Goal: Task Accomplishment & Management: Use online tool/utility

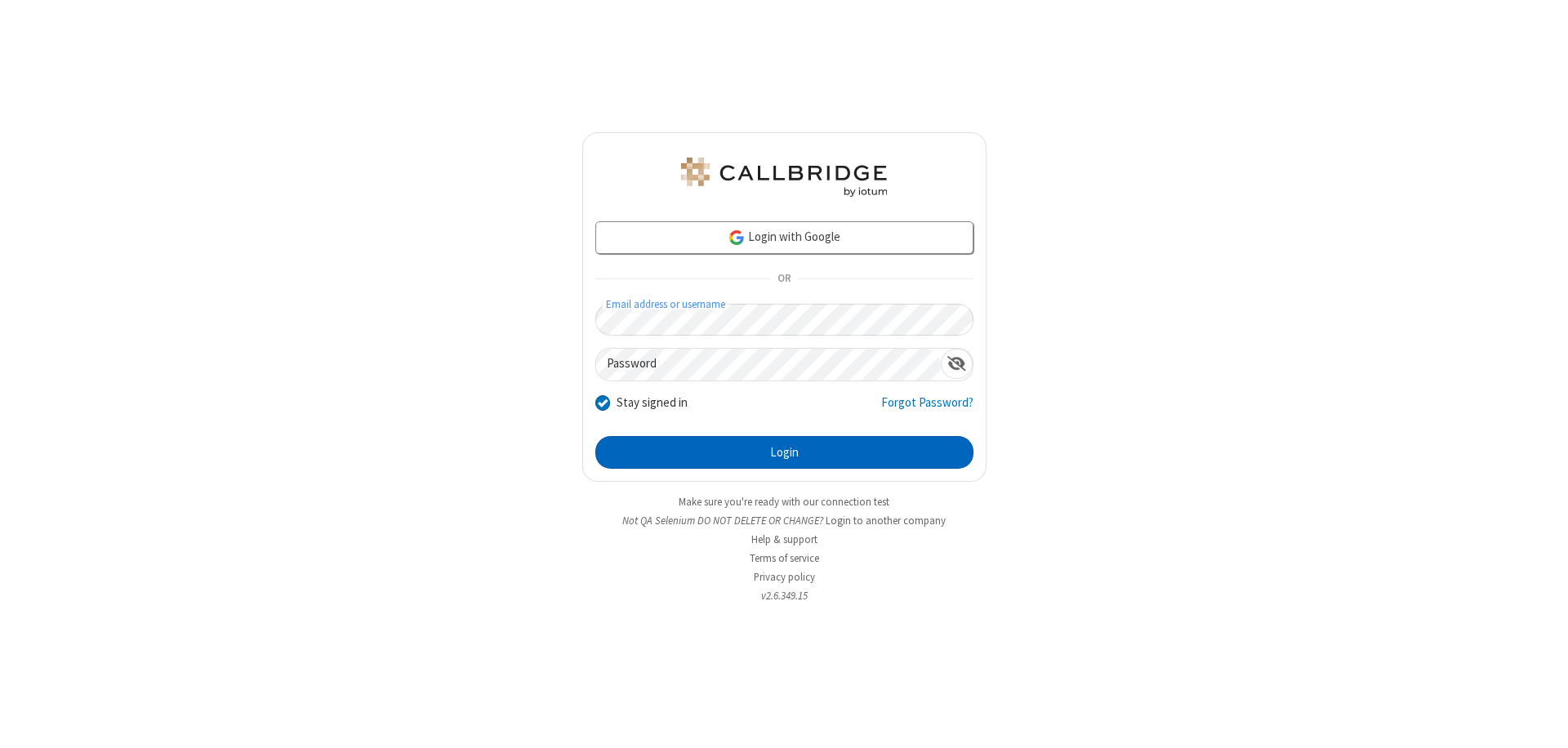
click at [784, 453] on button "Login" at bounding box center [784, 453] width 378 height 32
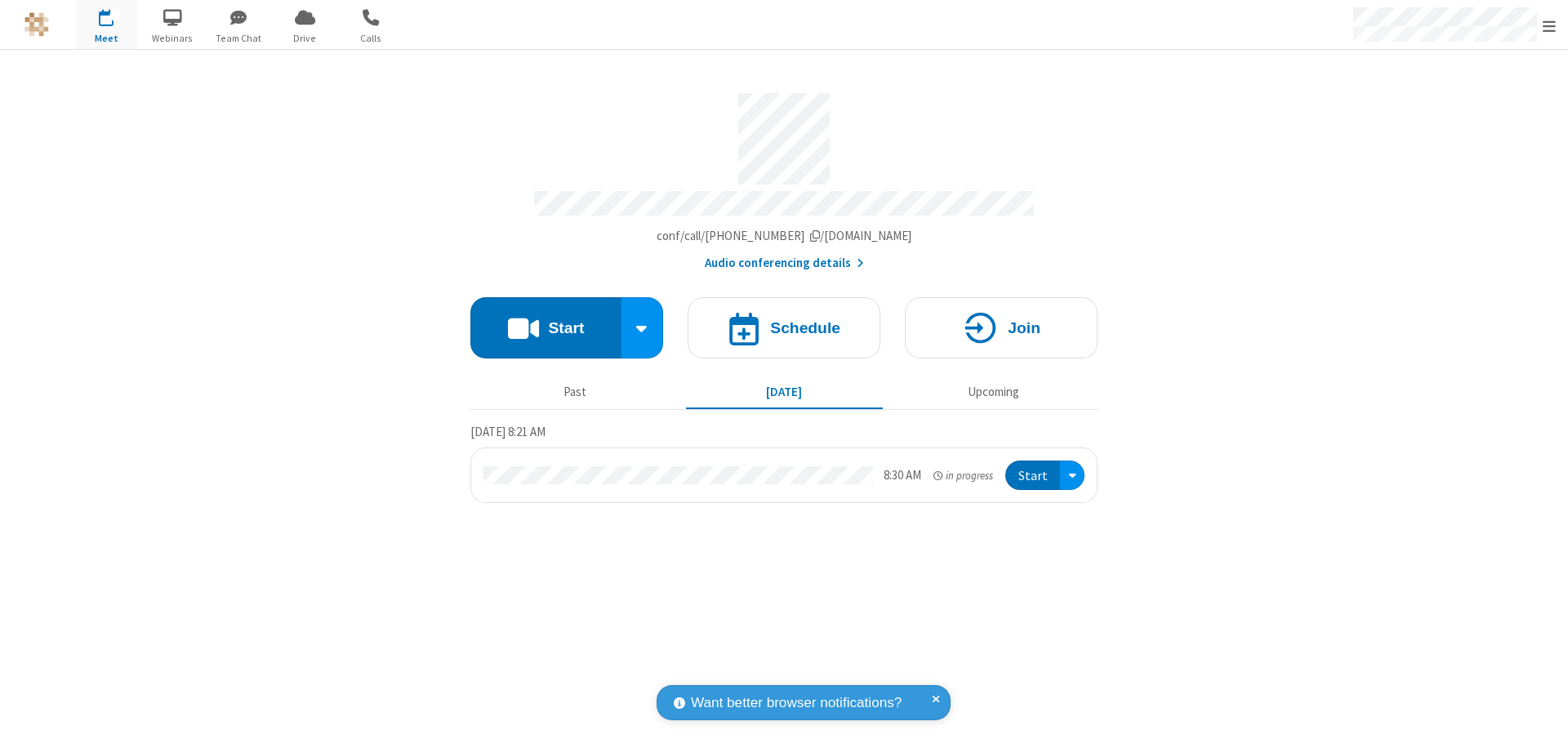
click at [1549, 26] on span "Open menu" at bounding box center [1548, 26] width 13 height 16
click at [305, 37] on span "Drive" at bounding box center [305, 37] width 61 height 14
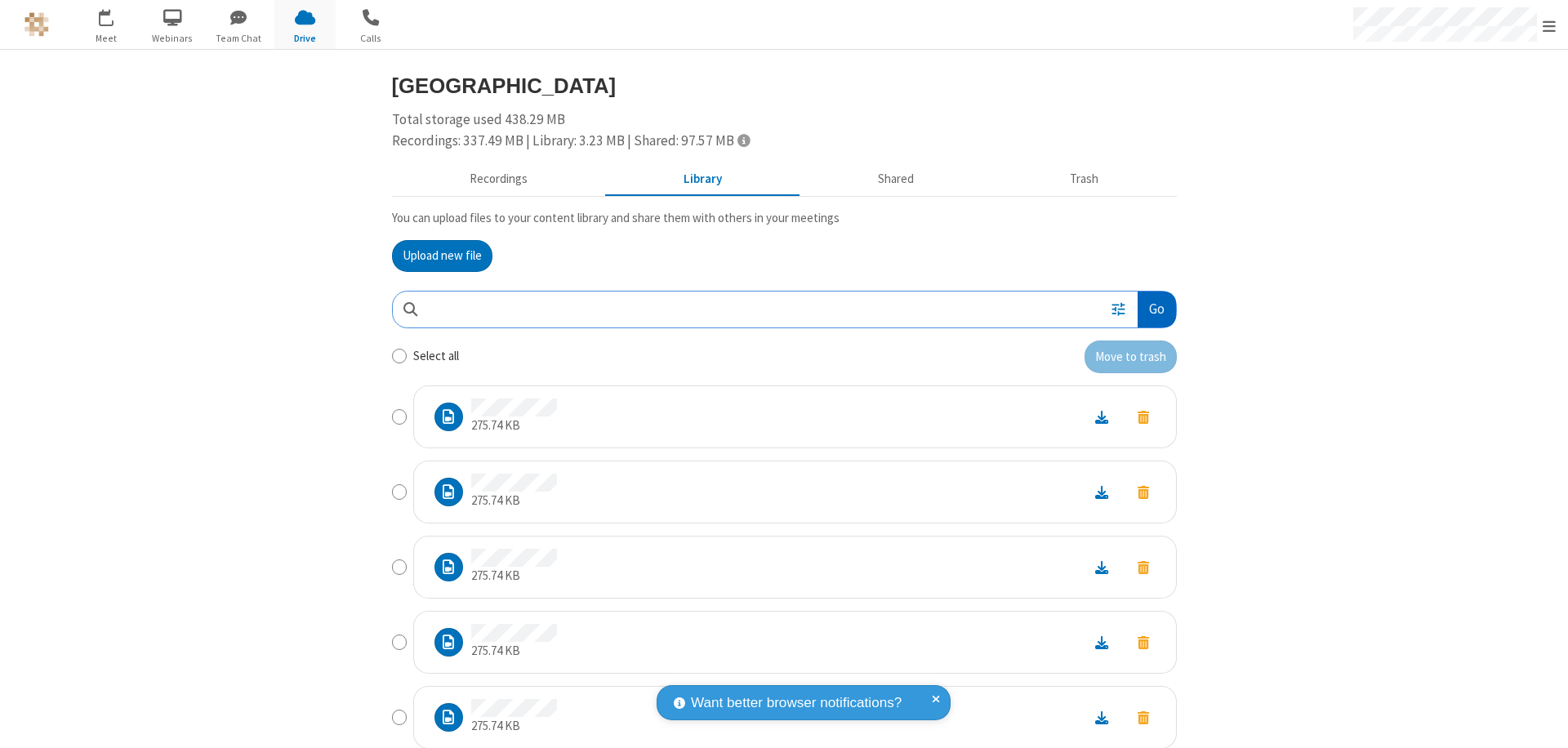
click at [1150, 309] on button "Go" at bounding box center [1156, 310] width 37 height 37
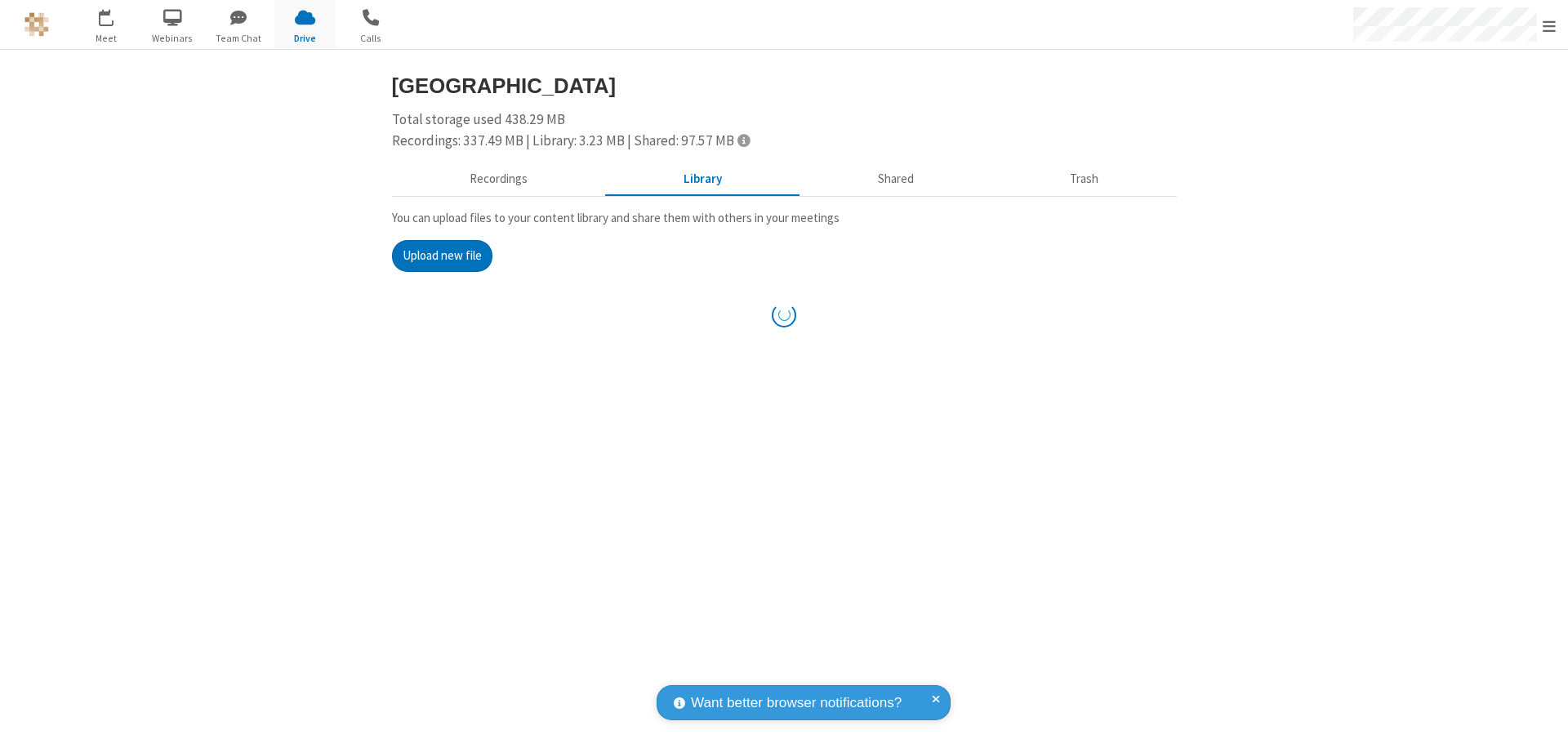
click at [442, 255] on button "Upload new file" at bounding box center [442, 256] width 100 height 32
